Goal: Information Seeking & Learning: Check status

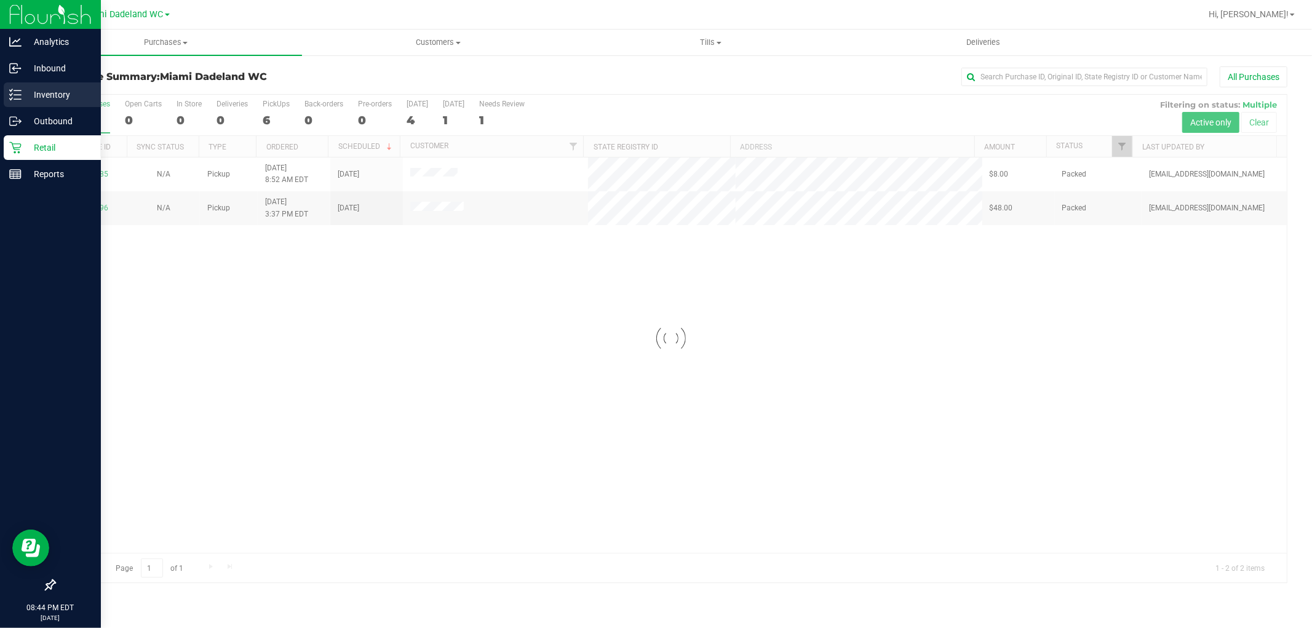
click at [43, 93] on p "Inventory" at bounding box center [59, 94] width 74 height 15
click at [22, 100] on p "Inventory" at bounding box center [59, 94] width 74 height 15
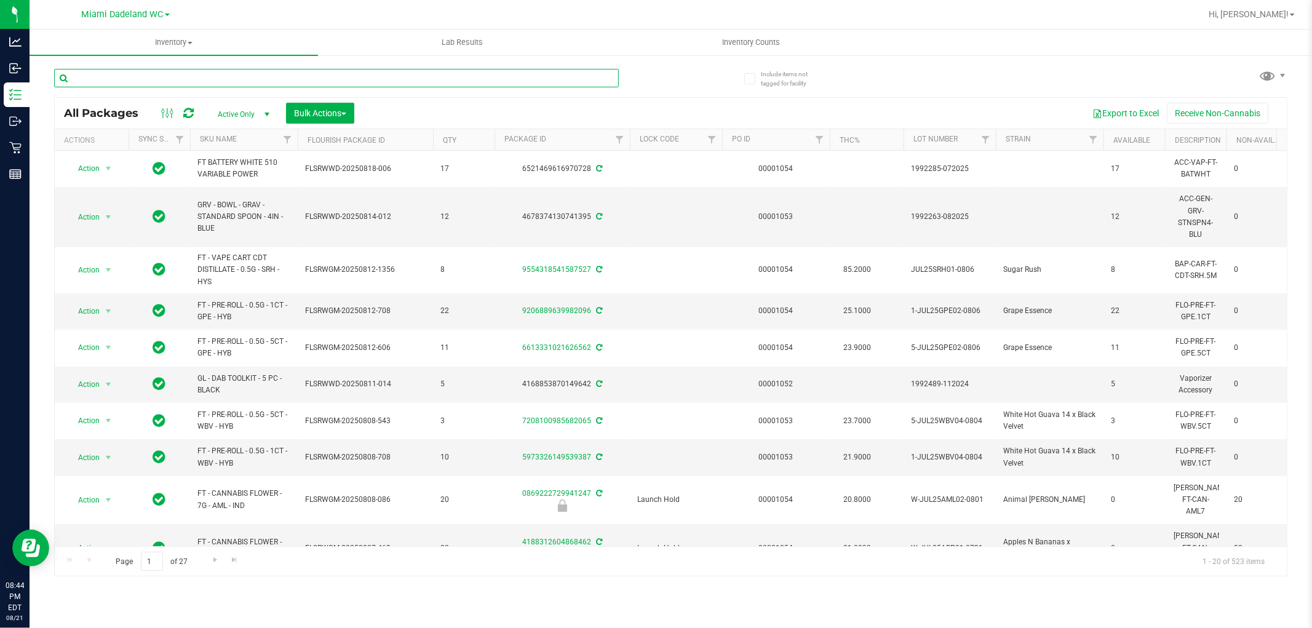
click at [166, 83] on input "text" at bounding box center [336, 78] width 565 height 18
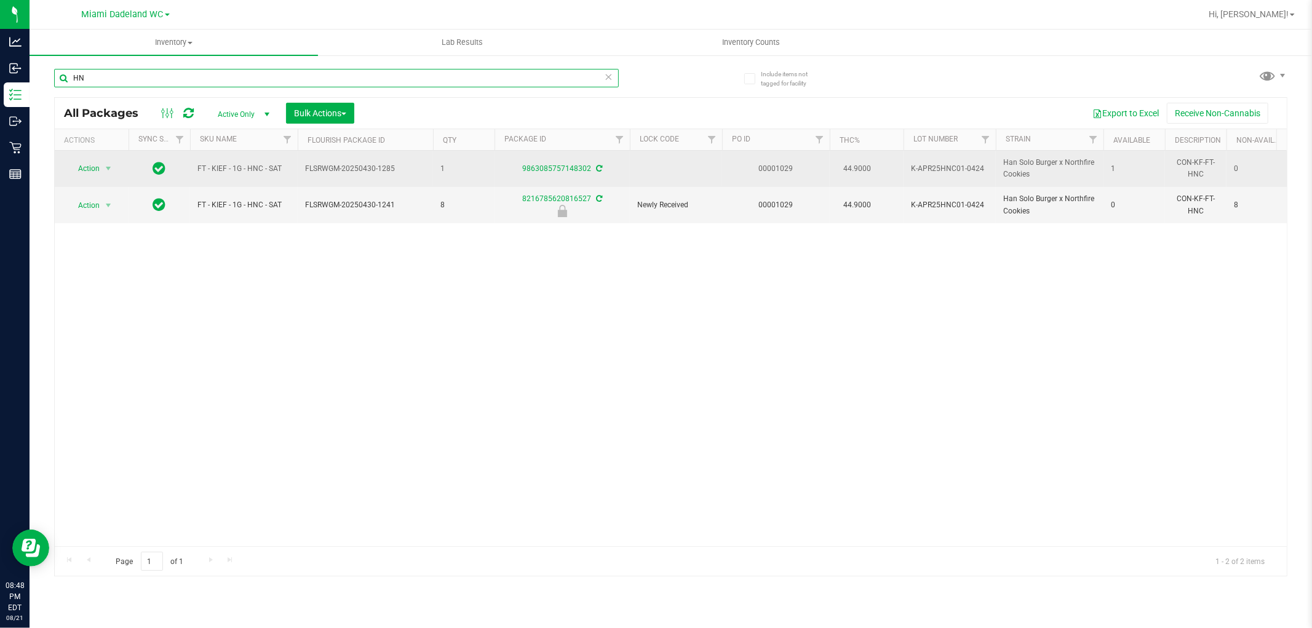
type input "H"
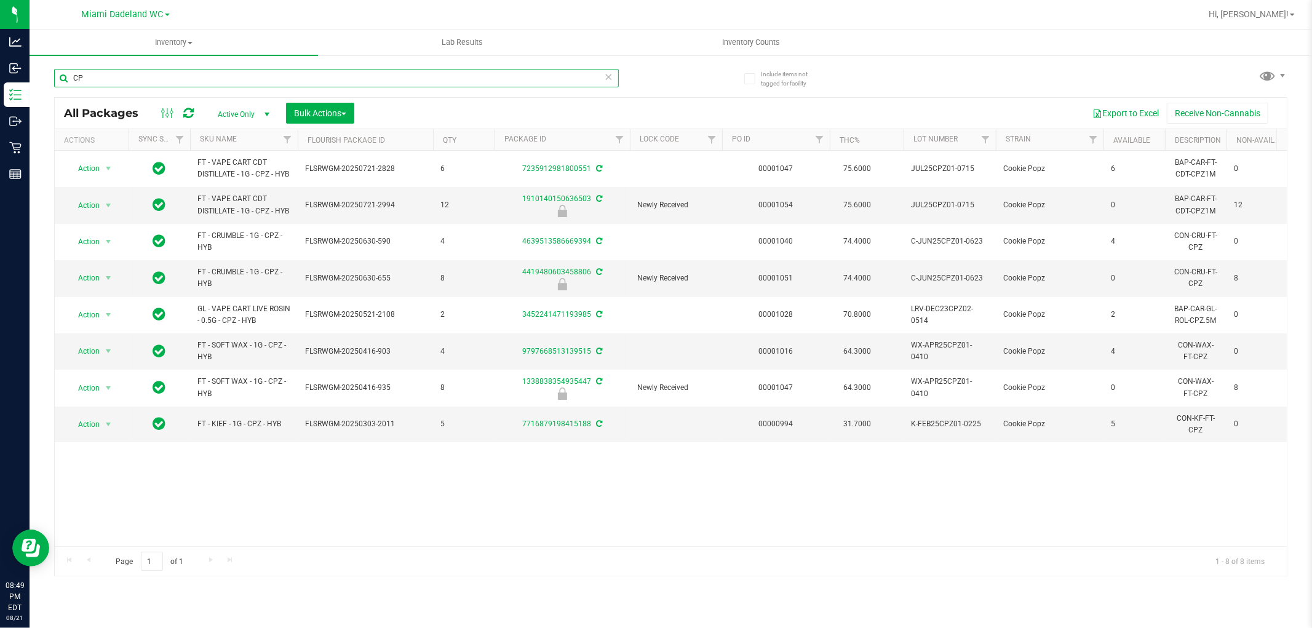
type input "C"
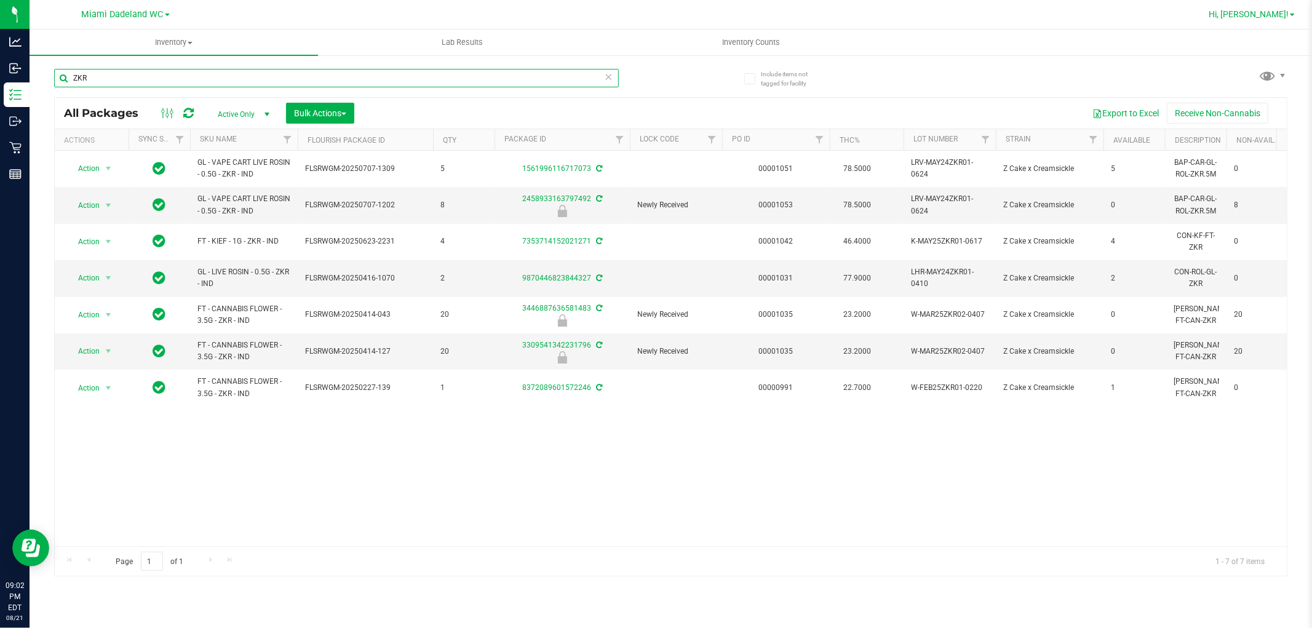
type input "ZKR"
click at [1271, 14] on span "Hi, [PERSON_NAME]!" at bounding box center [1249, 14] width 80 height 10
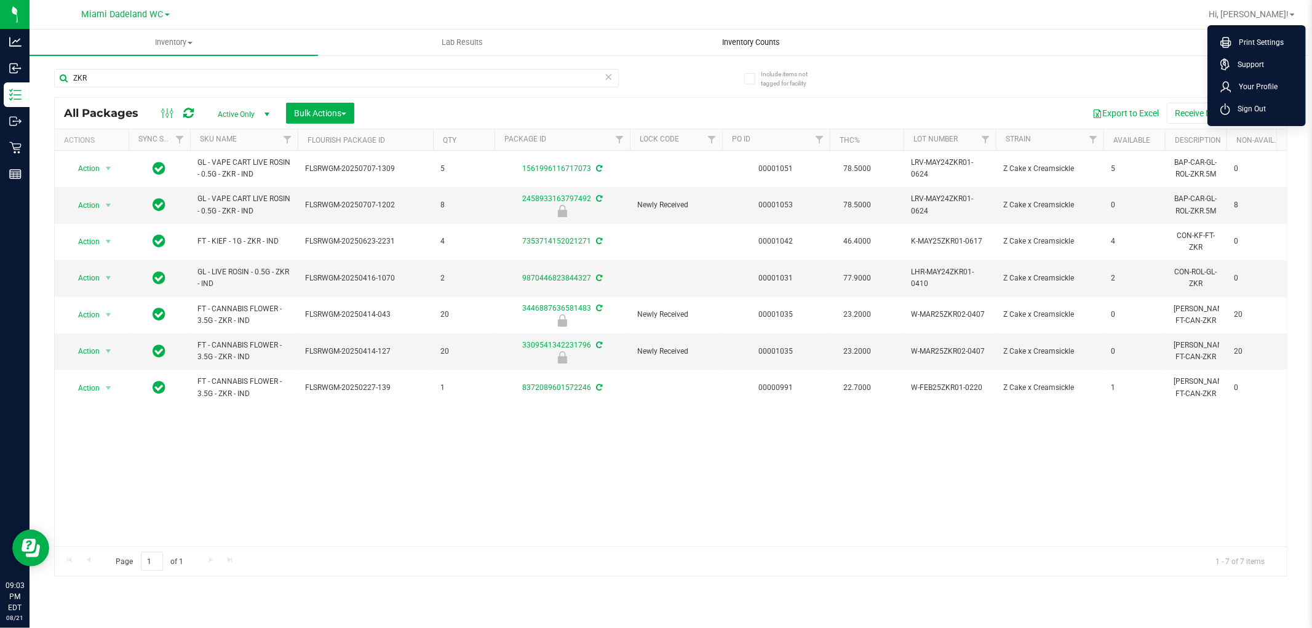
click at [750, 50] on uib-tab-heading "Inventory Counts" at bounding box center [750, 42] width 287 height 25
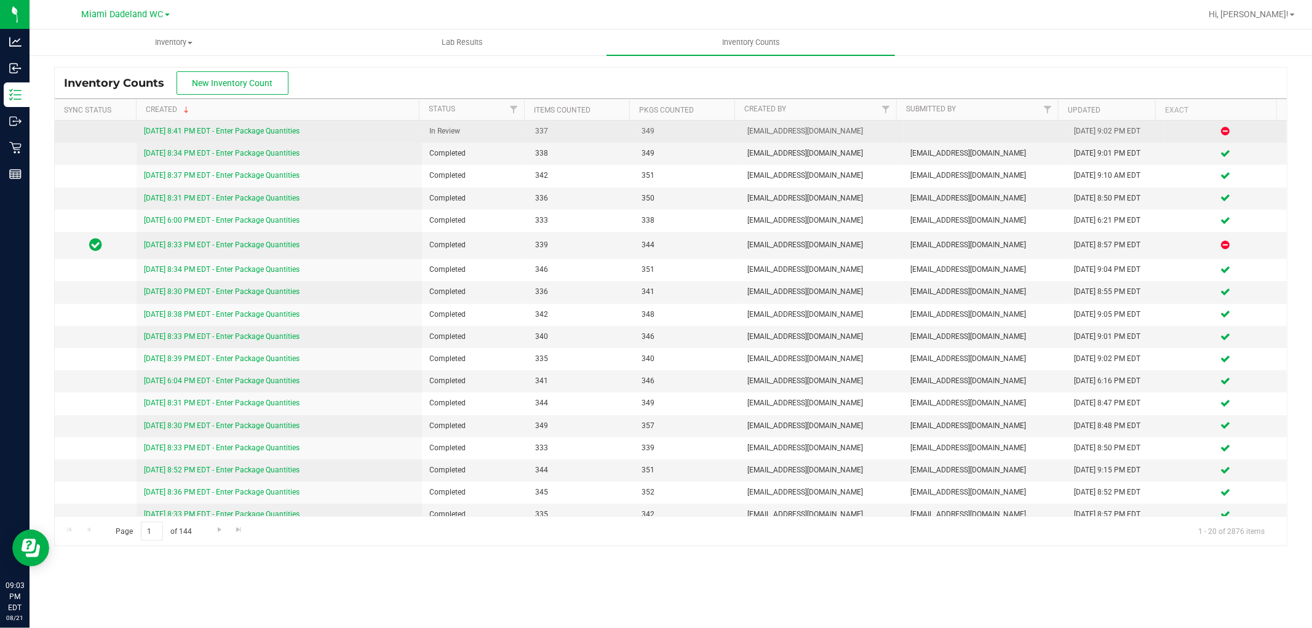
click at [268, 129] on link "[DATE] 8:41 PM EDT - Enter Package Quantities" at bounding box center [222, 131] width 156 height 9
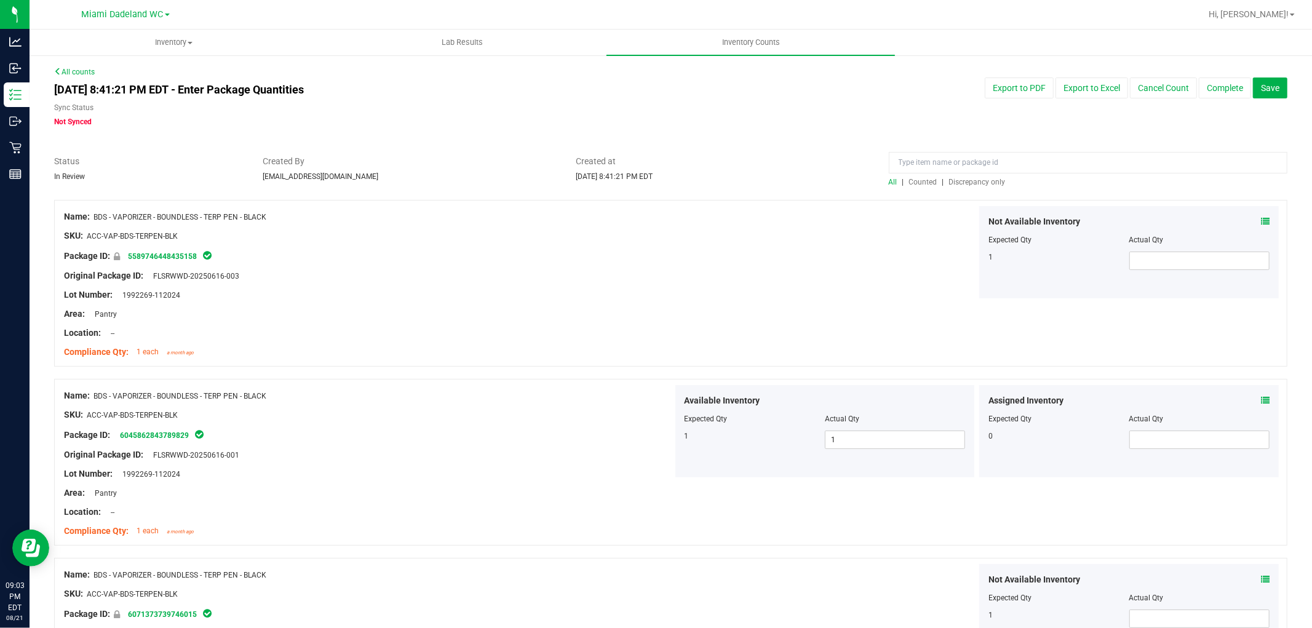
click at [975, 185] on span "Discrepancy only" at bounding box center [977, 182] width 57 height 9
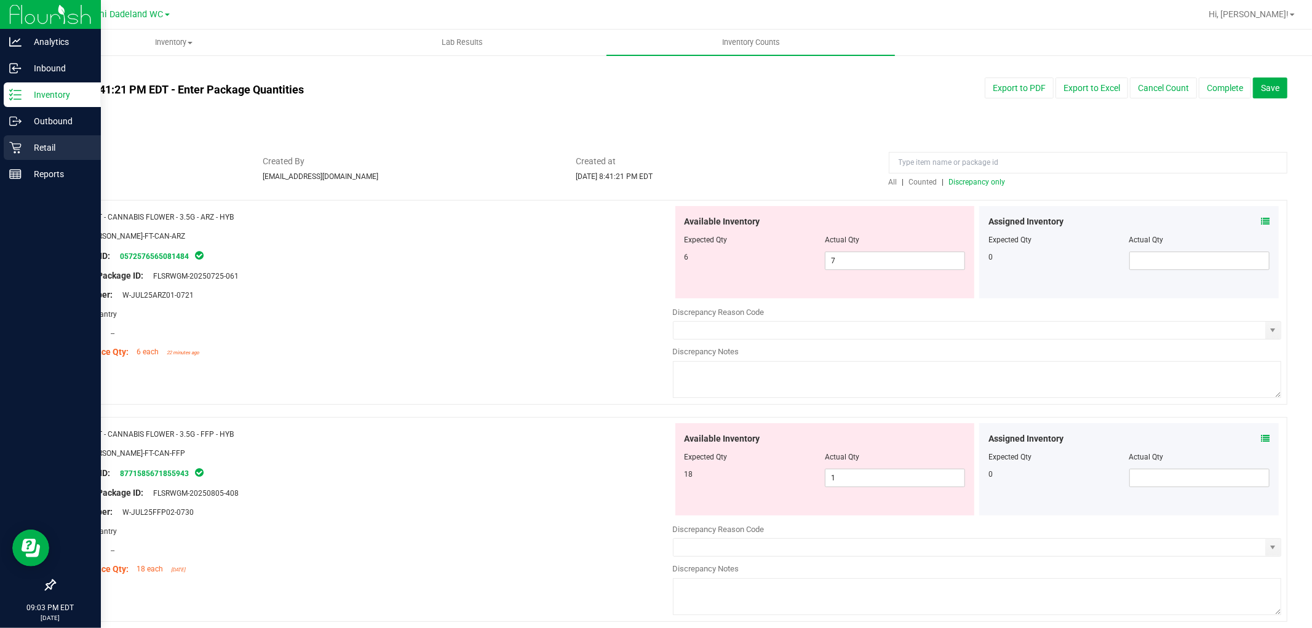
click at [43, 138] on div "Retail" at bounding box center [52, 147] width 97 height 25
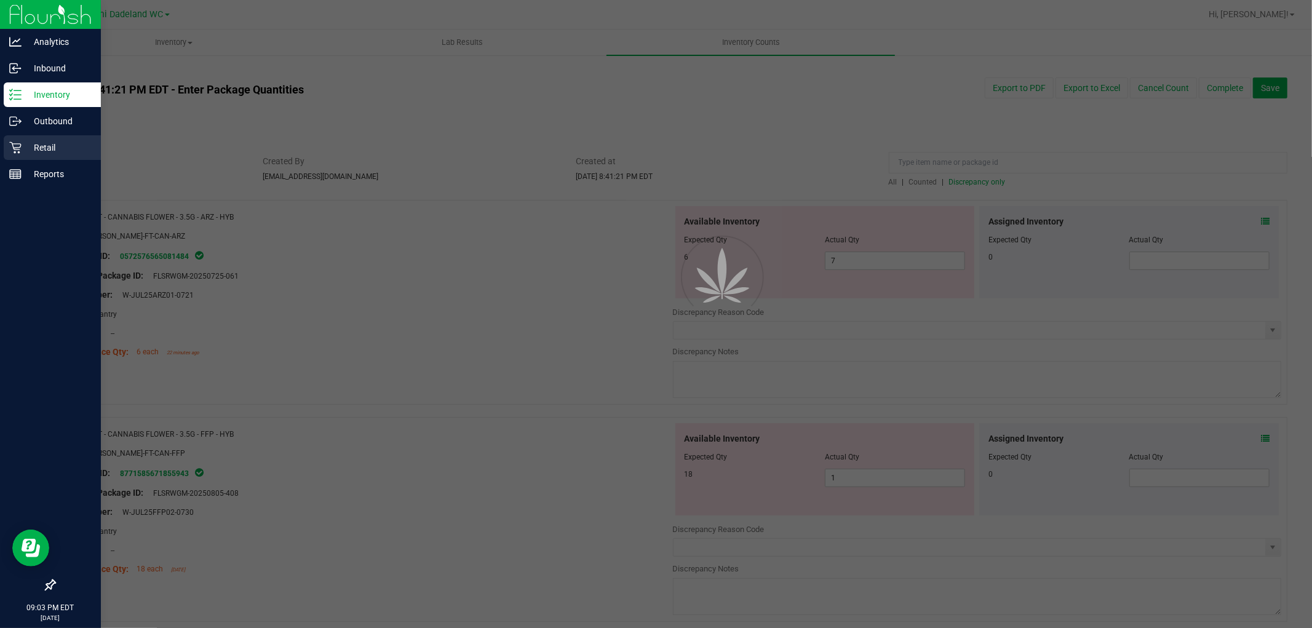
click at [56, 143] on p "Retail" at bounding box center [59, 147] width 74 height 15
